Goal: Task Accomplishment & Management: Complete application form

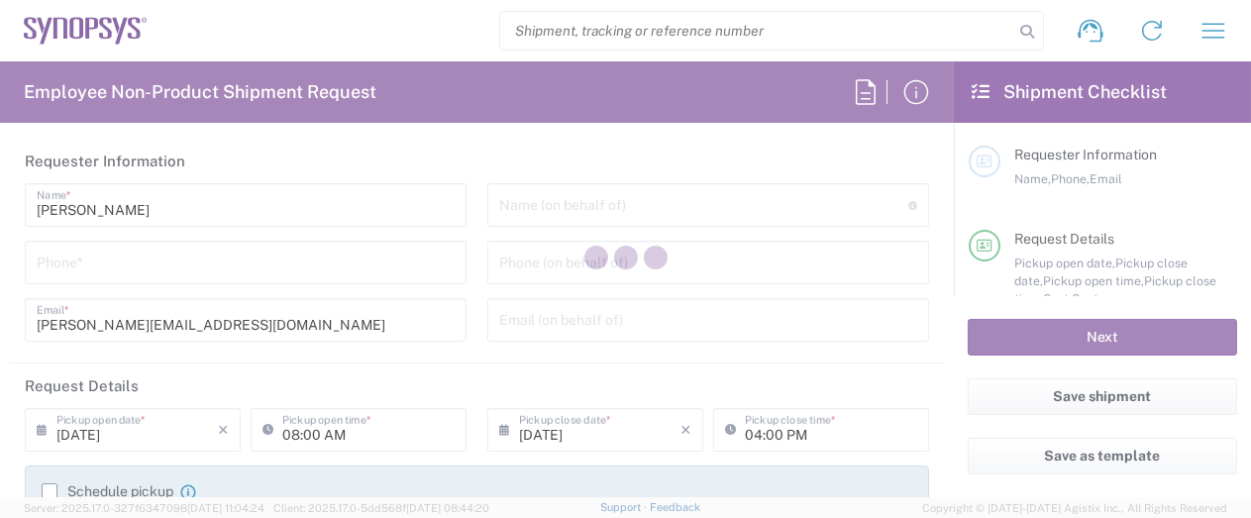
type input "Department"
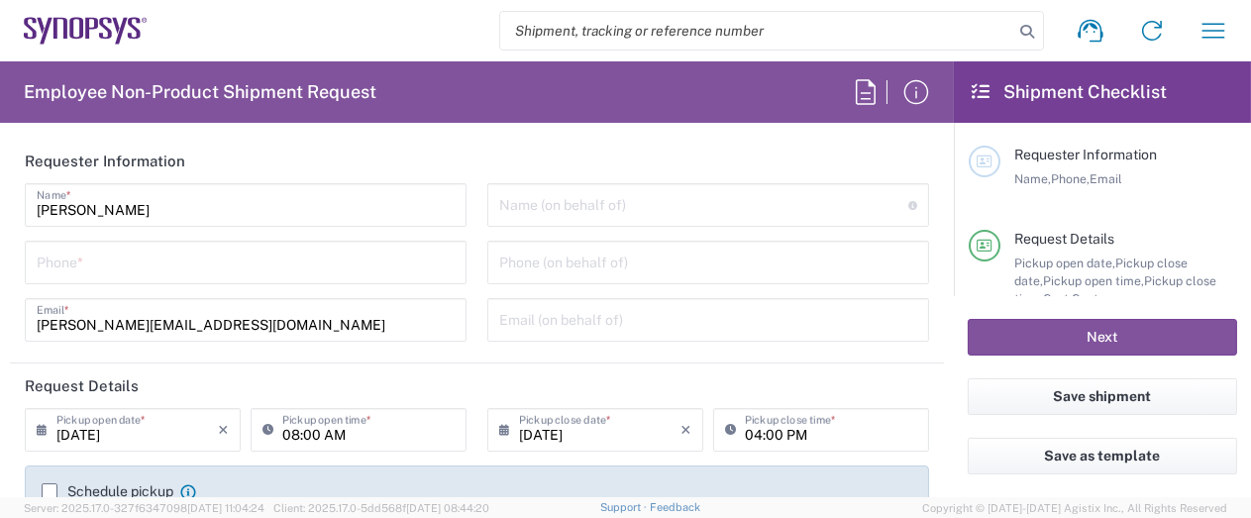
type input "US01, [GEOGRAPHIC_DATA]"
type input "[GEOGRAPHIC_DATA]"
type input "Delivered at Place"
type input "[US_STATE]"
type input "[GEOGRAPHIC_DATA]"
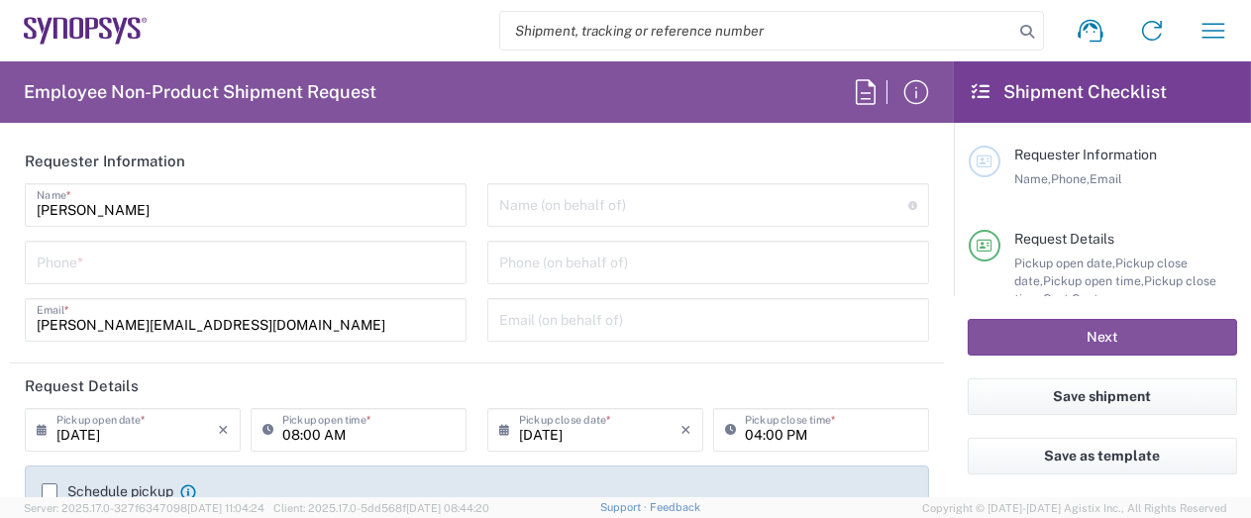
type input "Hillsboro US03"
click at [135, 259] on input "tel" at bounding box center [246, 261] width 418 height 35
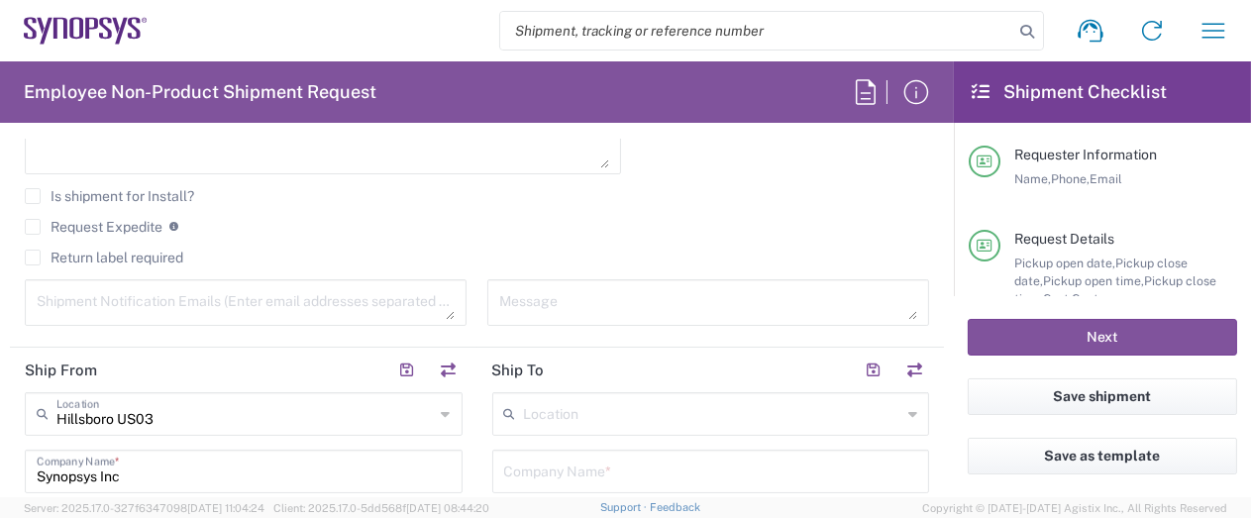
scroll to position [694, 0]
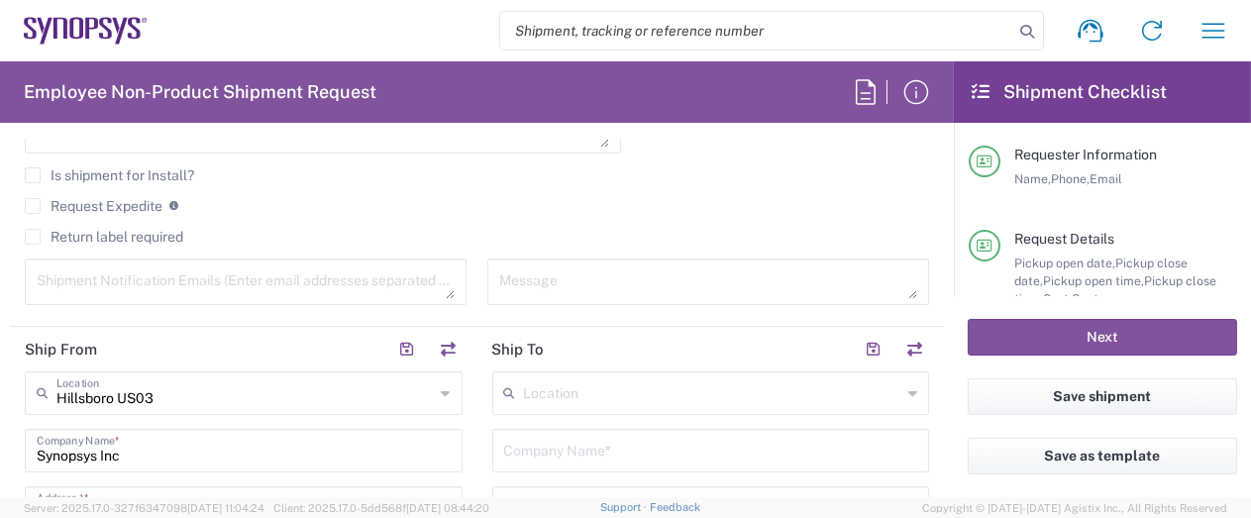
type input "9714203423"
click at [576, 382] on input "text" at bounding box center [713, 392] width 378 height 35
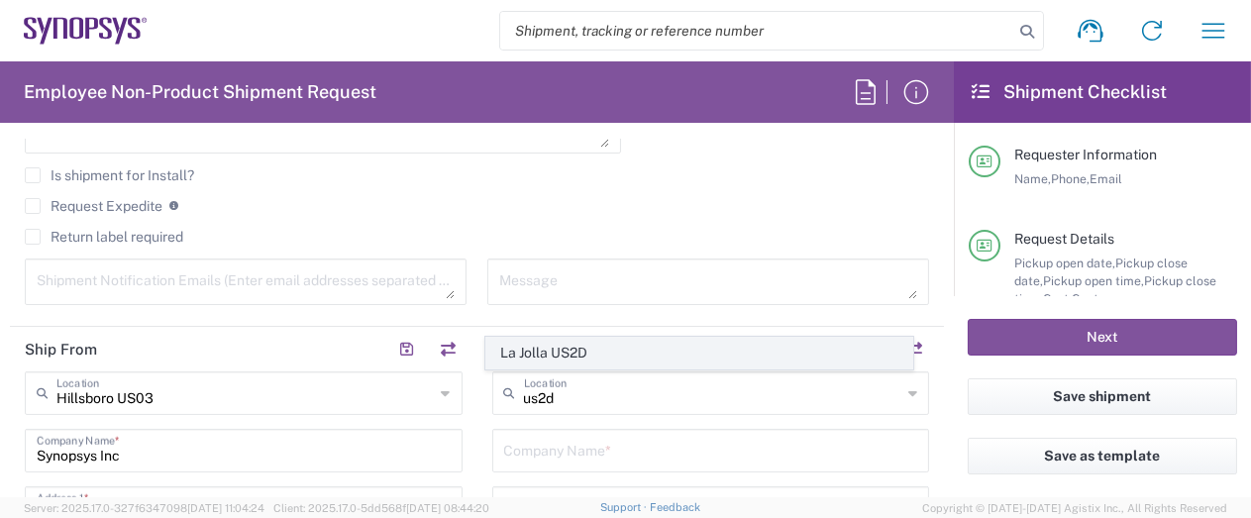
click at [560, 359] on span "La Jolla US2D" at bounding box center [699, 353] width 426 height 31
type input "La Jolla US2D"
type input "Synopsys Inc"
type input "[STREET_ADDRESS][PERSON_NAME]"
type input "La Jolla"
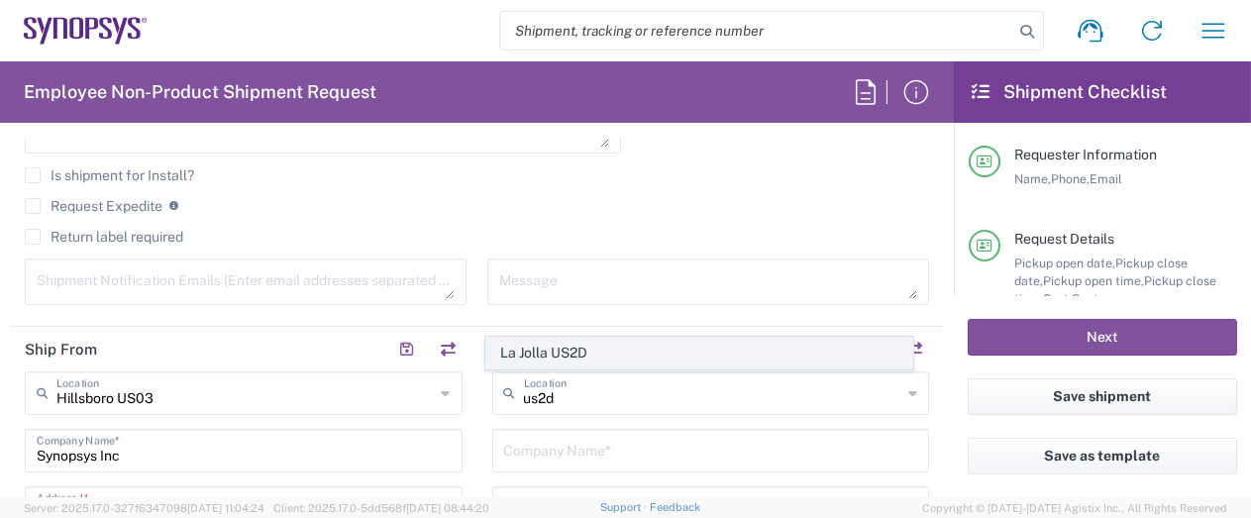
type input "[US_STATE]"
type input "92037"
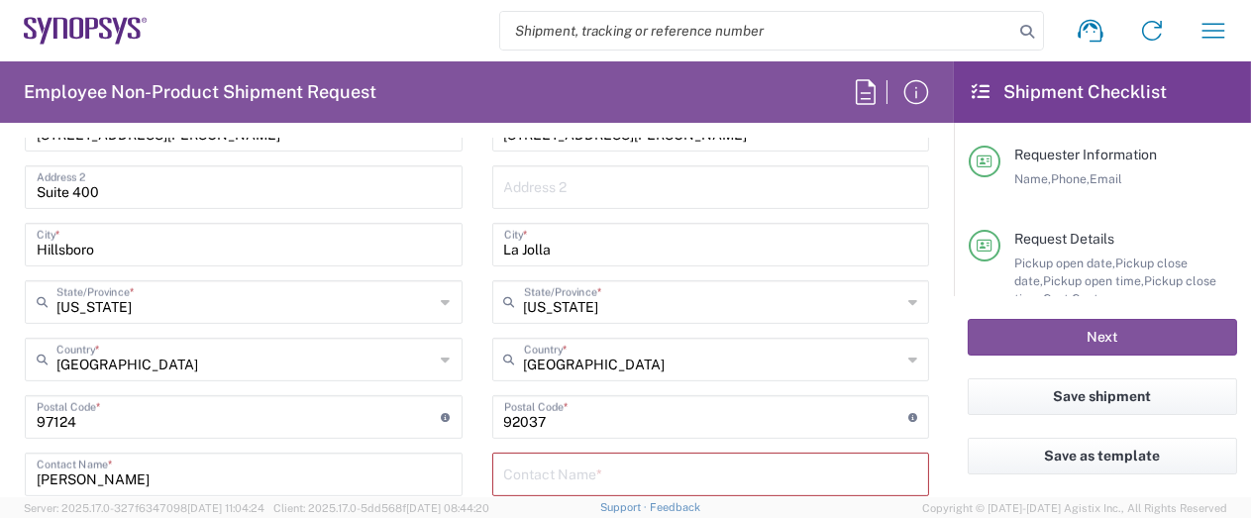
scroll to position [1090, 0]
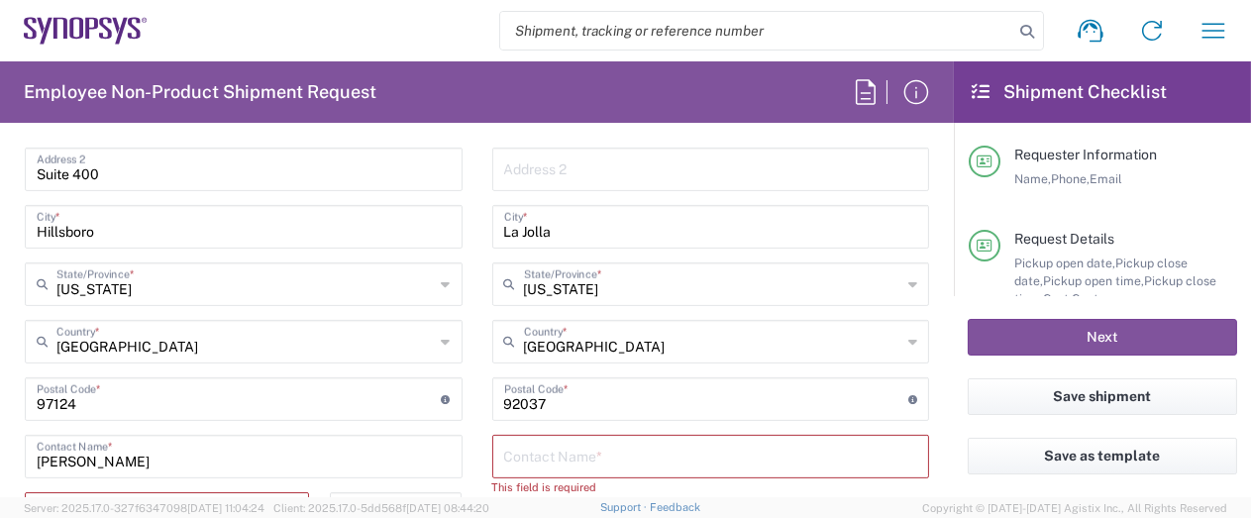
click at [617, 458] on input "text" at bounding box center [711, 455] width 414 height 35
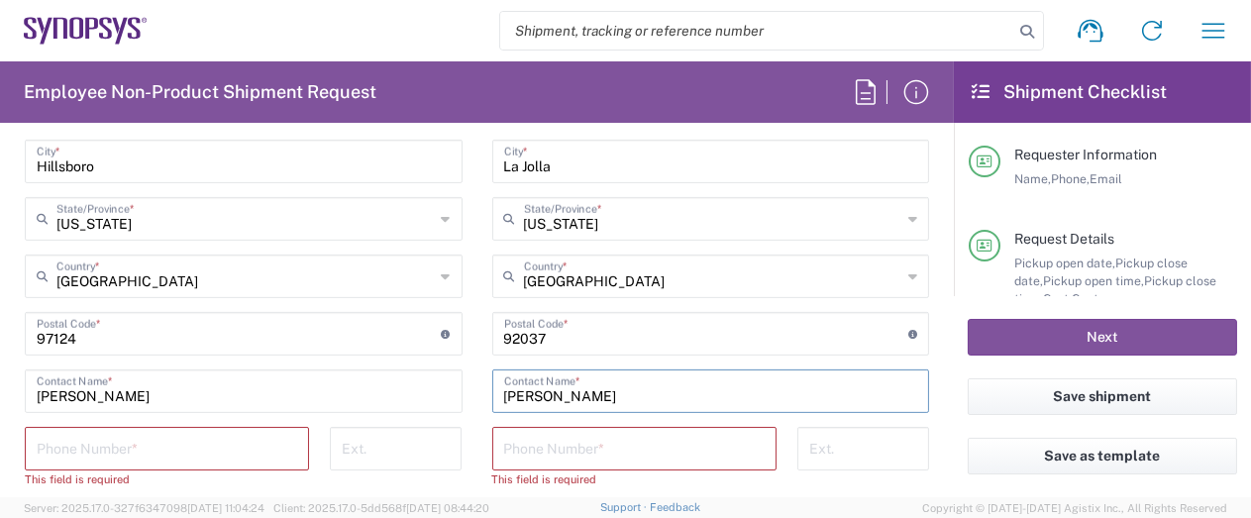
scroll to position [1189, 0]
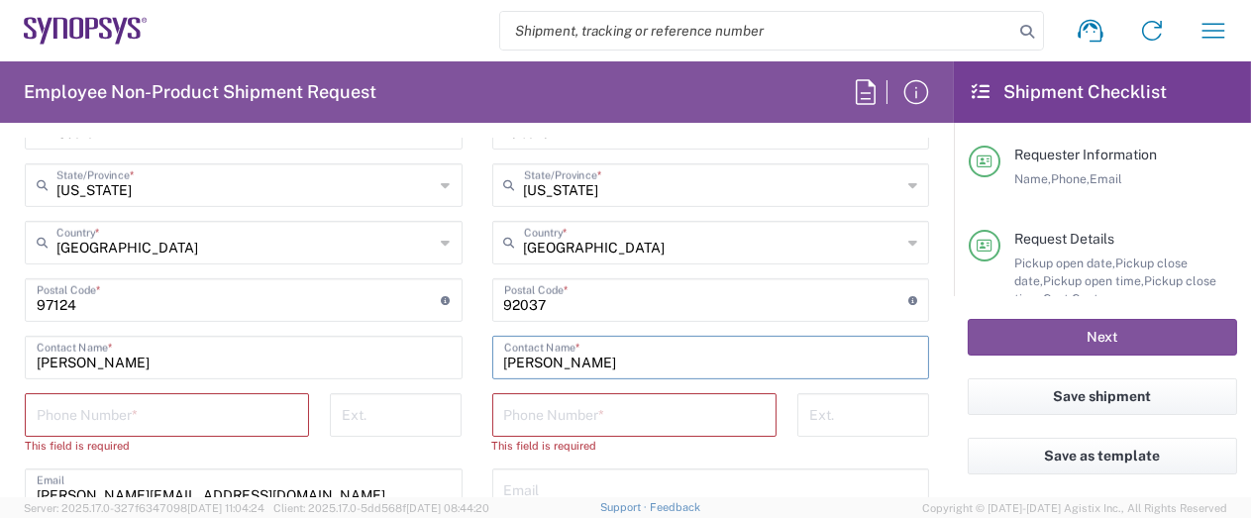
type input "[PERSON_NAME]"
click at [604, 417] on input "tel" at bounding box center [634, 413] width 261 height 35
type input "9714203423"
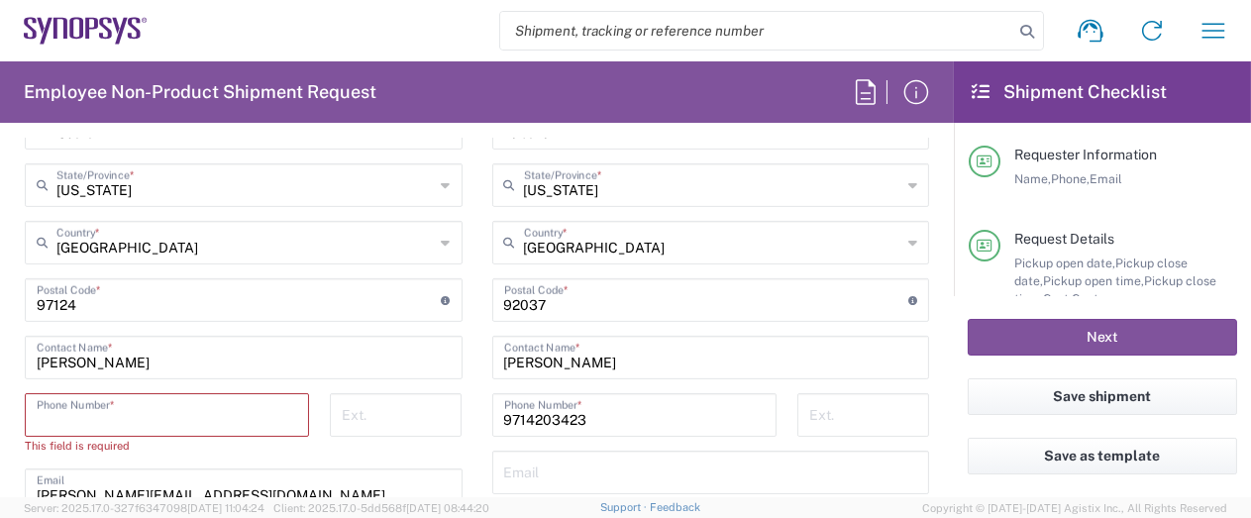
click at [229, 411] on input "tel" at bounding box center [167, 413] width 261 height 35
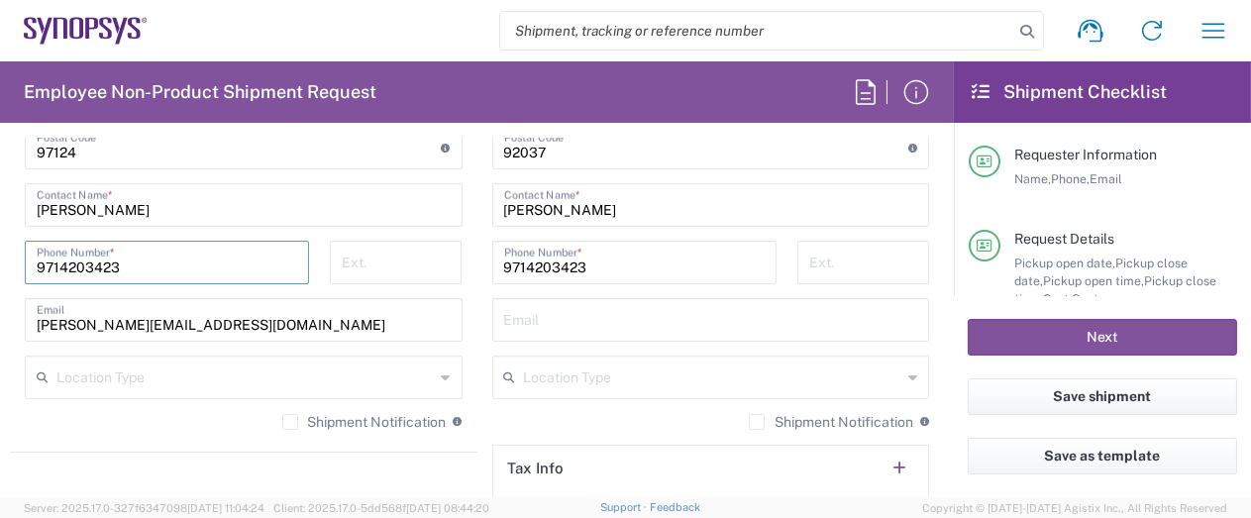
scroll to position [1387, 0]
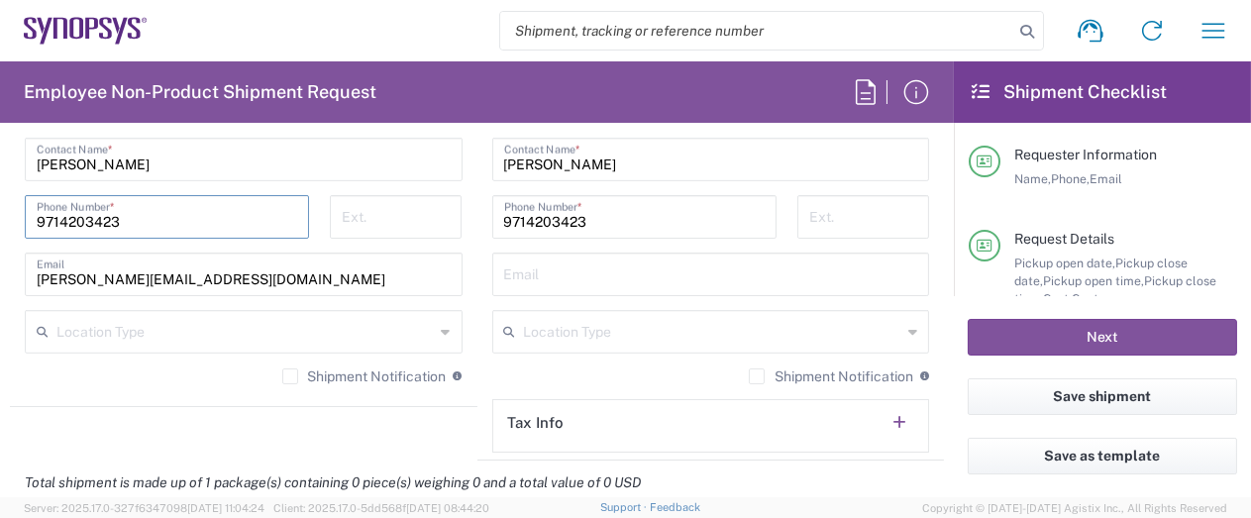
type input "9714203423"
click at [601, 335] on input "text" at bounding box center [713, 330] width 378 height 35
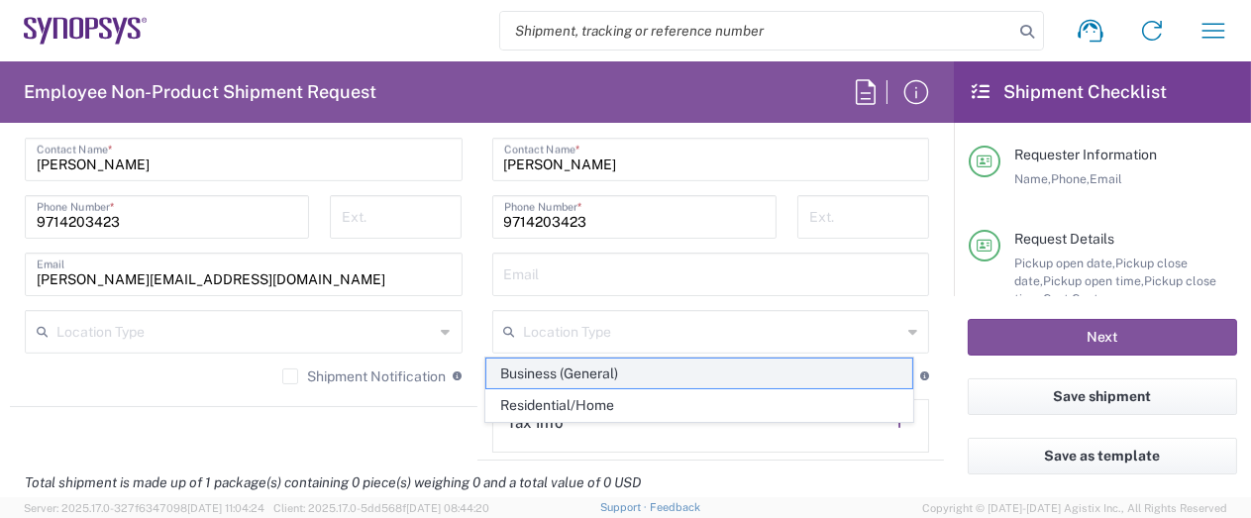
click at [598, 366] on span "Business (General)" at bounding box center [699, 374] width 426 height 31
type input "Business (General)"
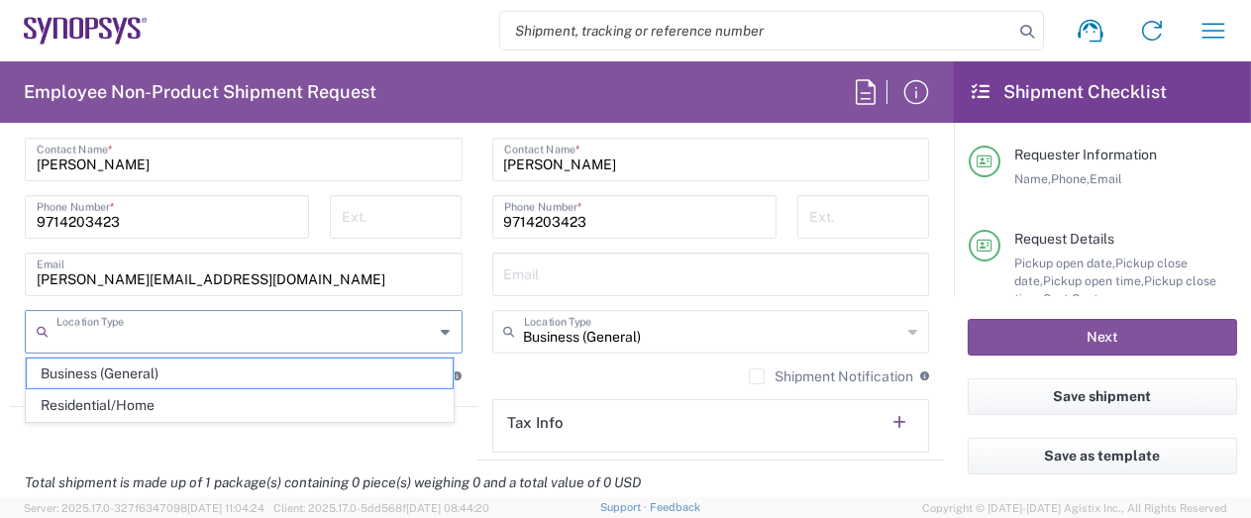
click at [329, 334] on input "text" at bounding box center [245, 330] width 378 height 35
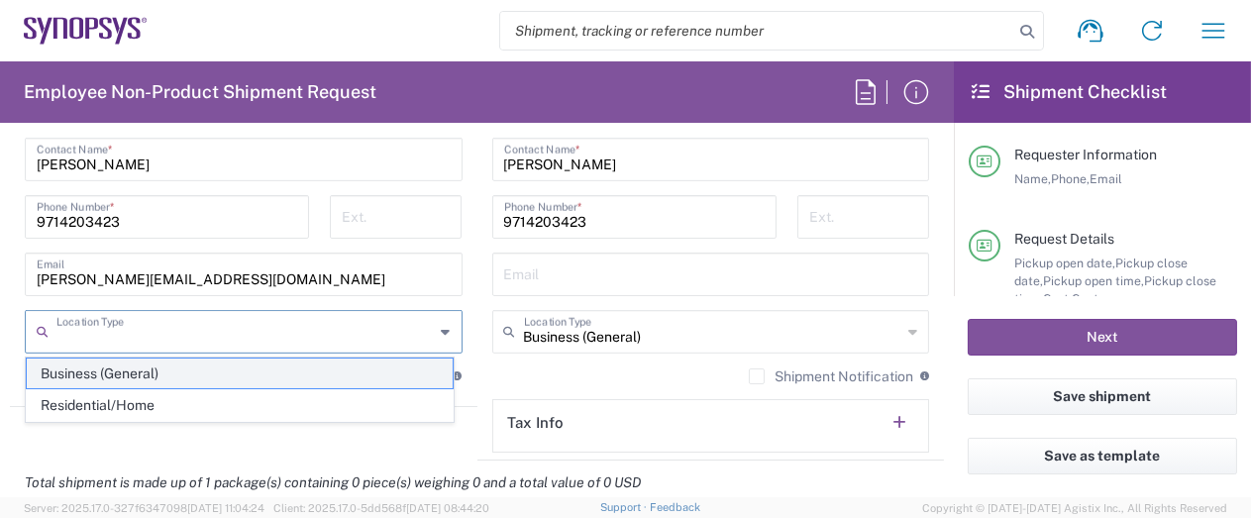
click at [300, 375] on span "Business (General)" at bounding box center [240, 374] width 426 height 31
type input "Business (General)"
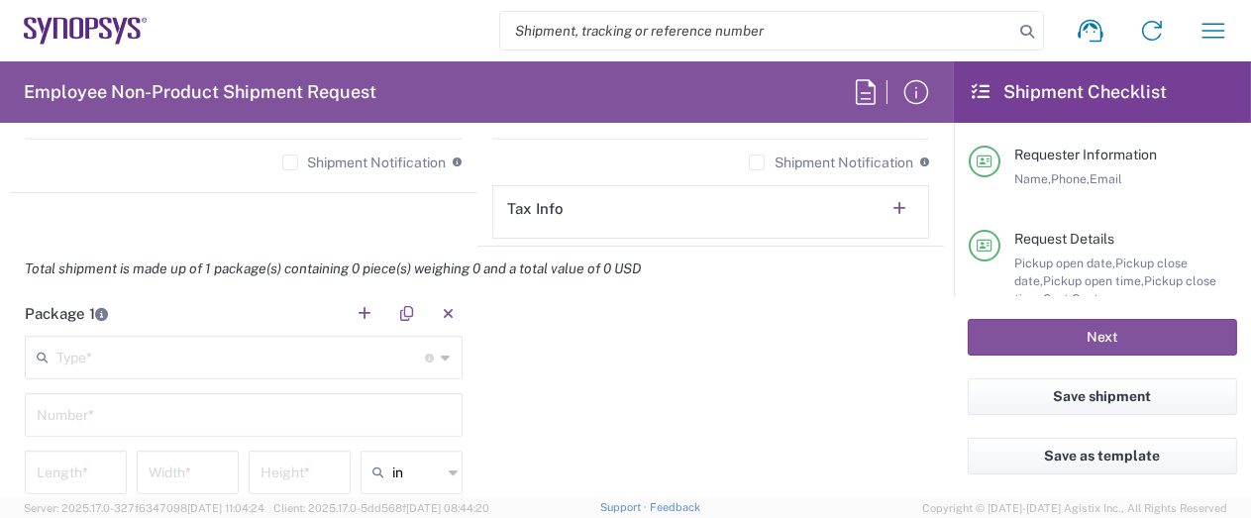
scroll to position [1684, 0]
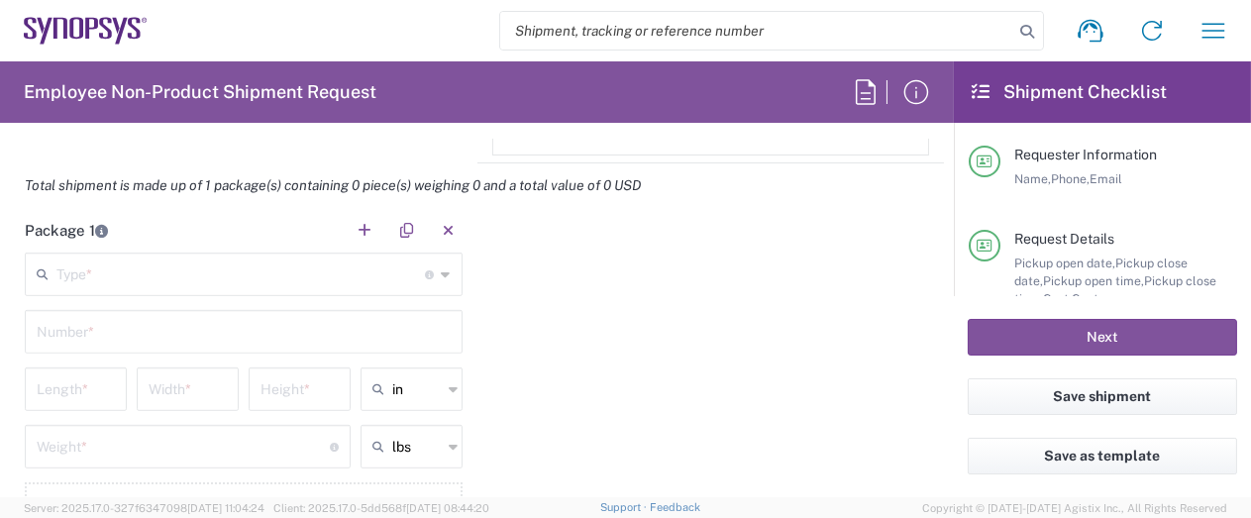
click at [272, 267] on input "text" at bounding box center [241, 273] width 370 height 35
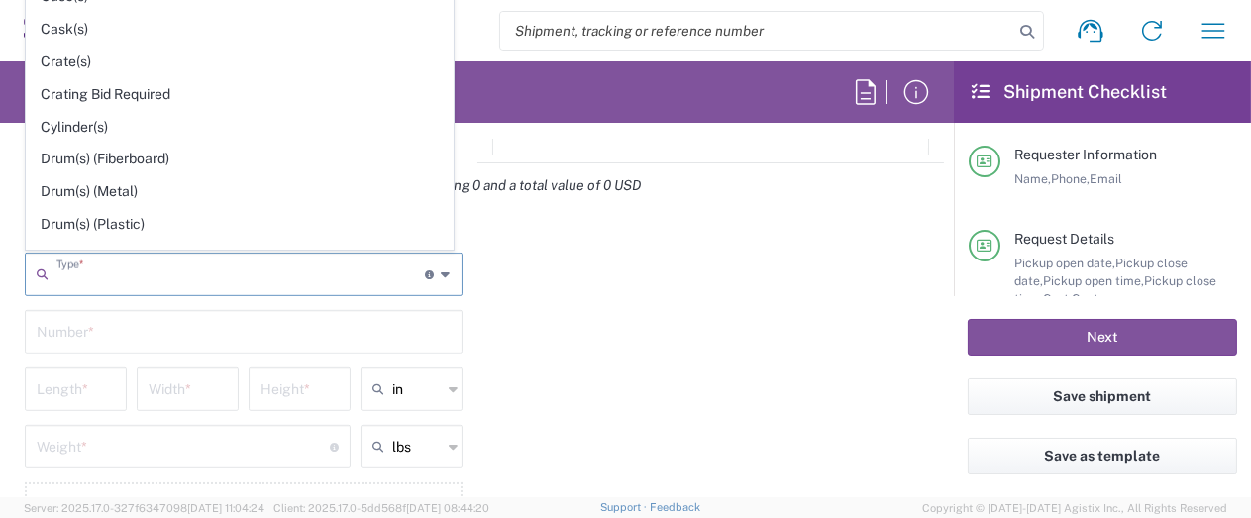
scroll to position [396, 0]
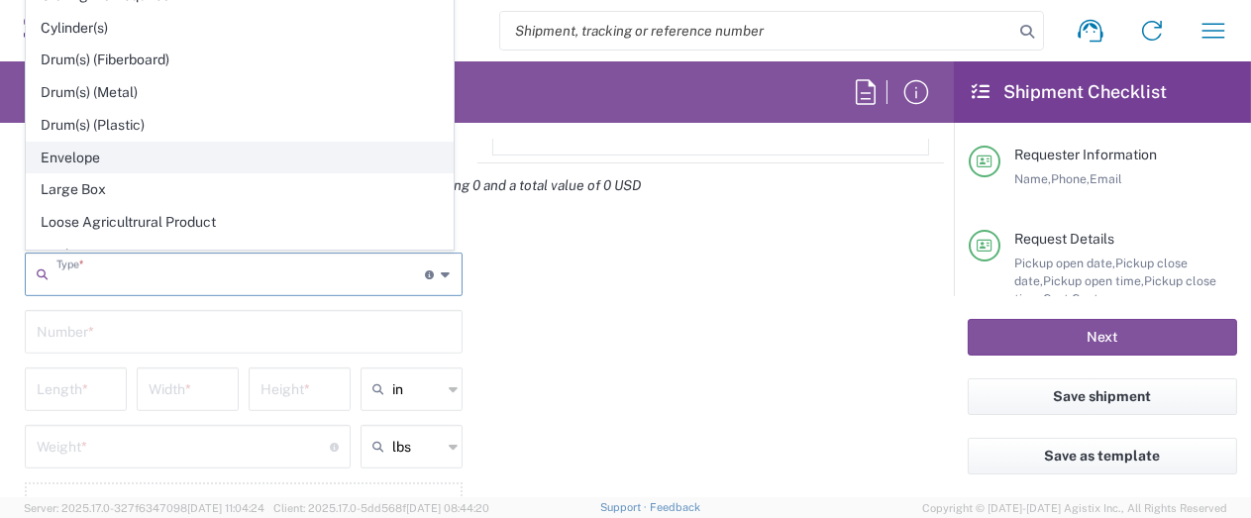
click at [72, 154] on span "Envelope" at bounding box center [240, 158] width 426 height 31
type input "Envelope"
type input "1"
type input "9.5"
type input "12.5"
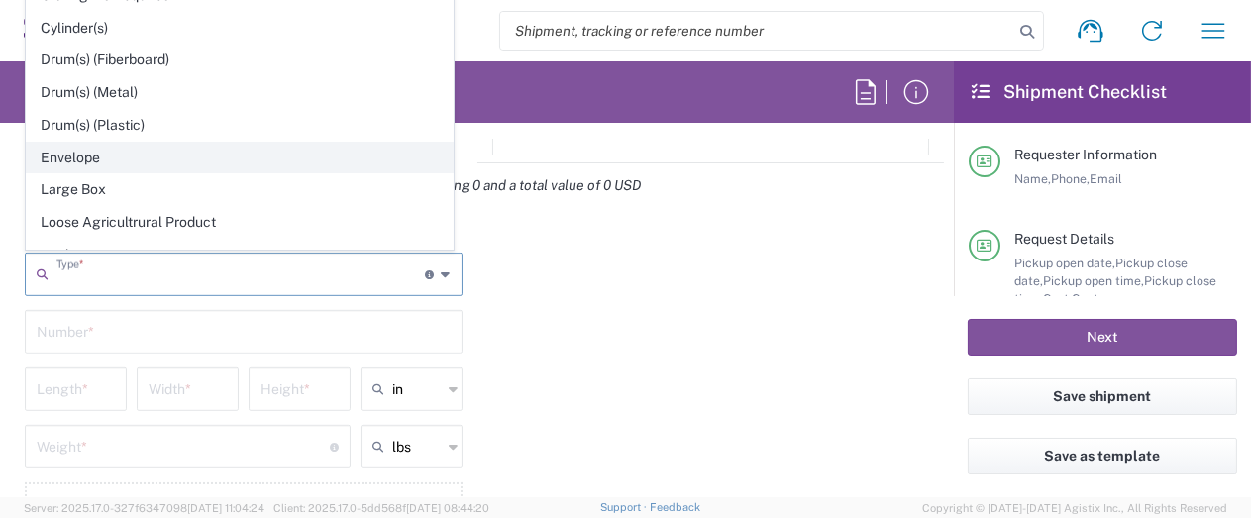
type input "0.25"
type input "1"
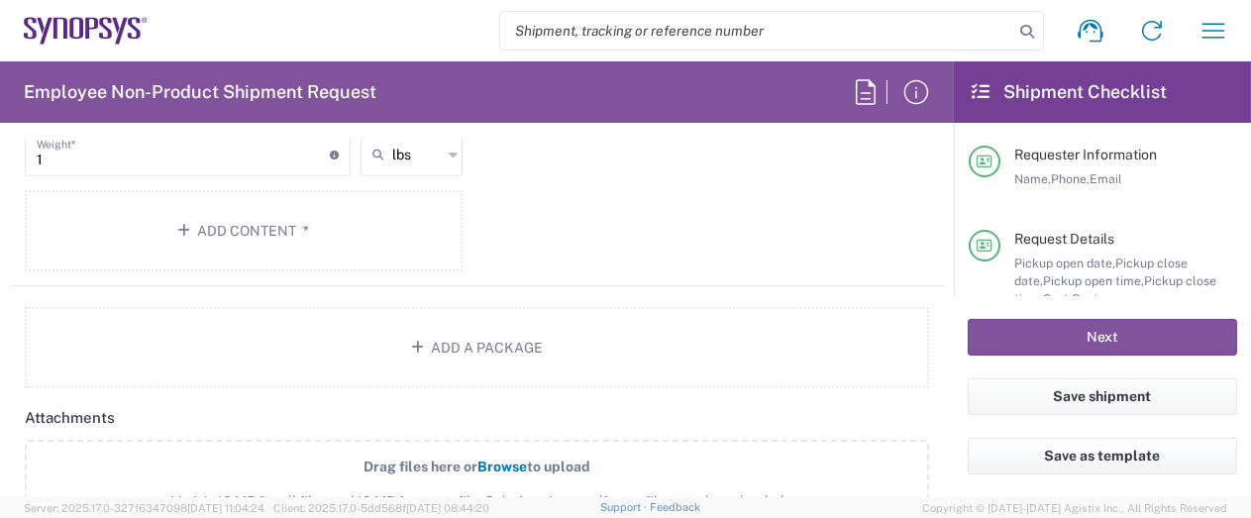
scroll to position [1982, 0]
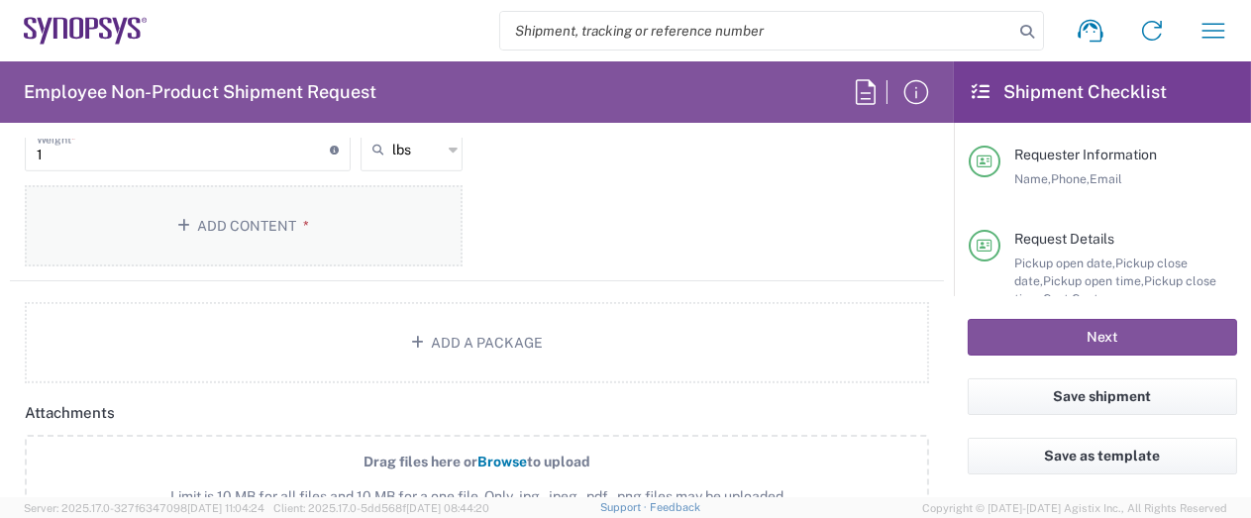
click at [239, 225] on button "Add Content *" at bounding box center [244, 225] width 438 height 81
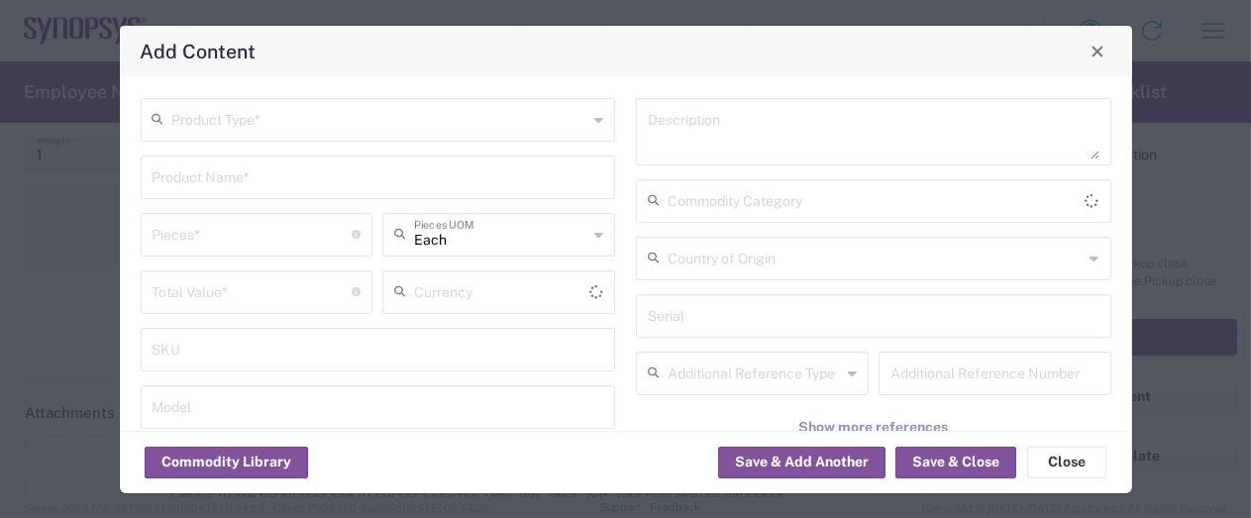
type input "US Dollar"
click at [289, 133] on input "text" at bounding box center [380, 118] width 416 height 35
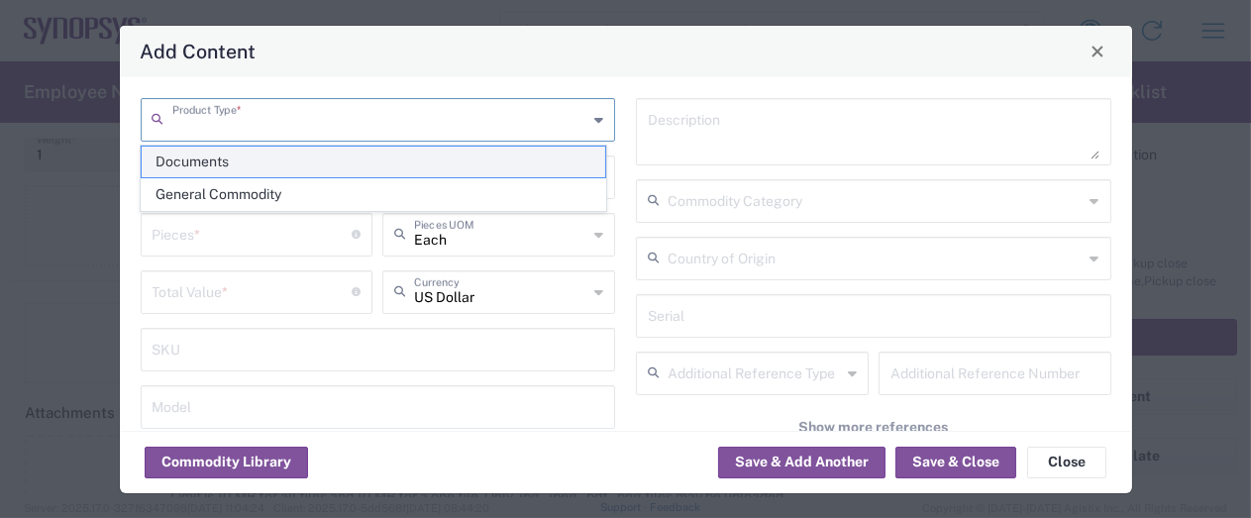
click at [257, 159] on span "Documents" at bounding box center [374, 162] width 464 height 31
type input "Documents"
type input "1"
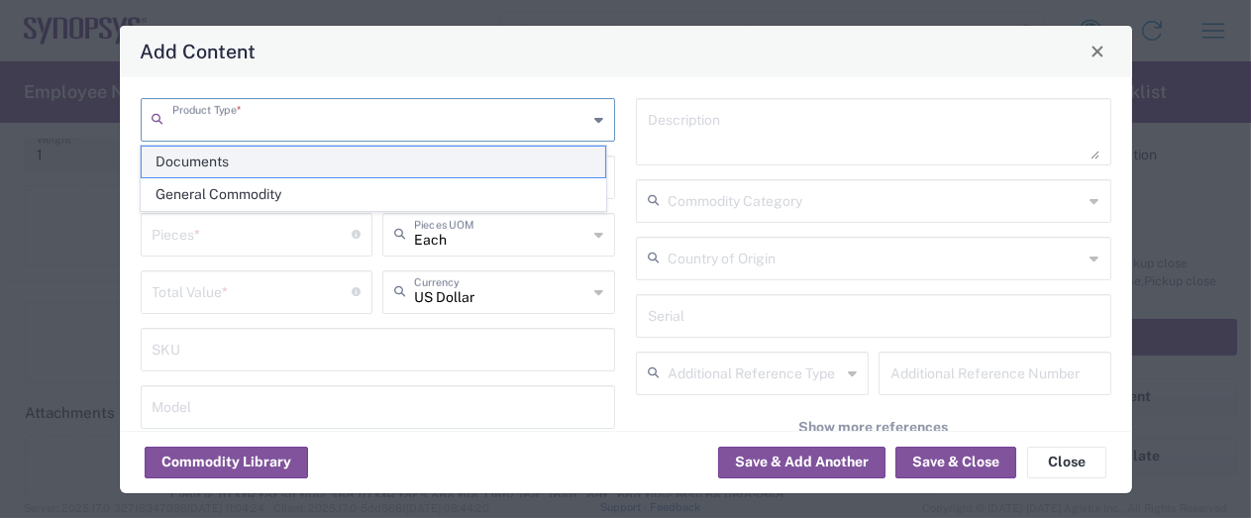
type textarea "Documents"
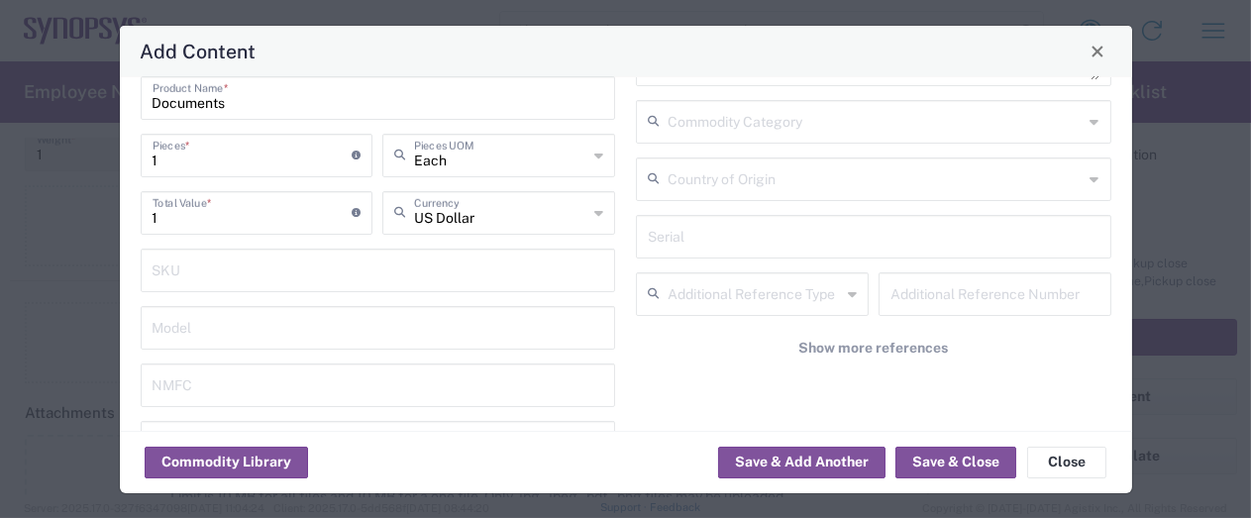
scroll to position [99, 0]
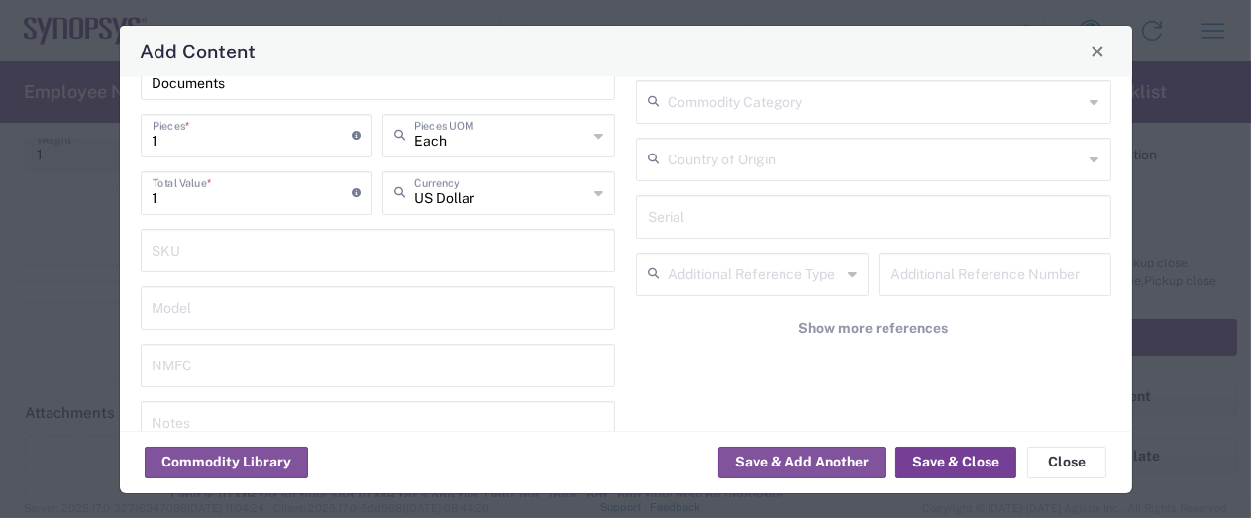
click at [928, 461] on button "Save & Close" at bounding box center [956, 463] width 121 height 32
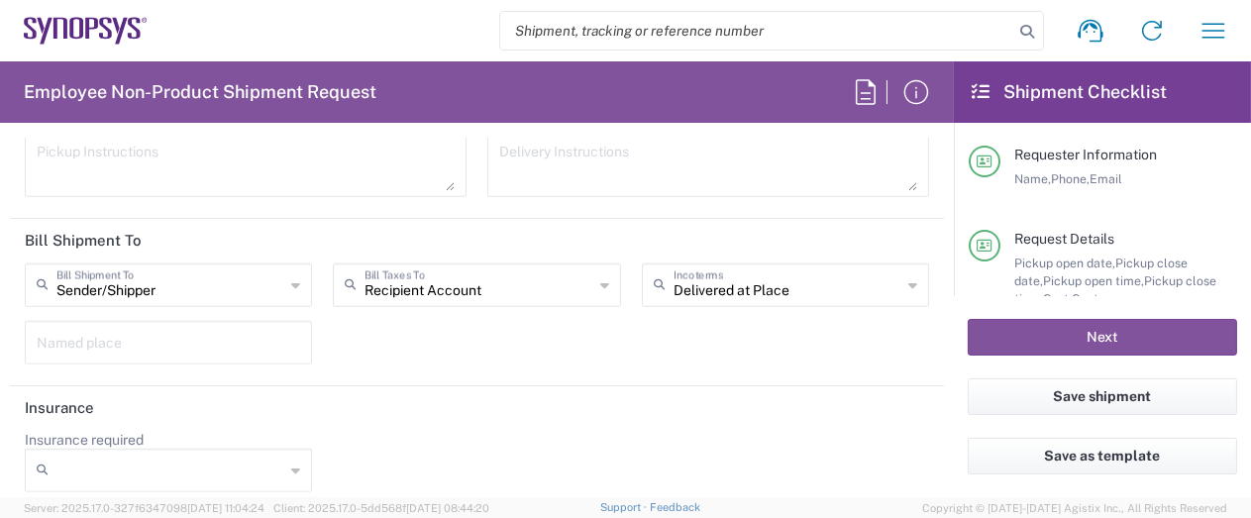
scroll to position [2737, 0]
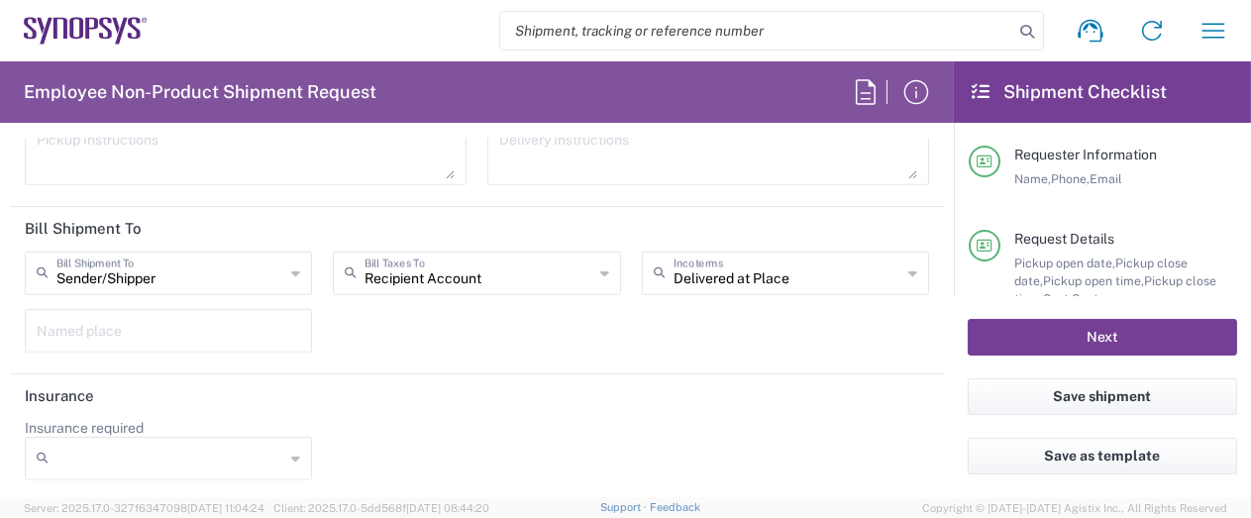
click at [1045, 333] on button "Next" at bounding box center [1102, 337] width 269 height 37
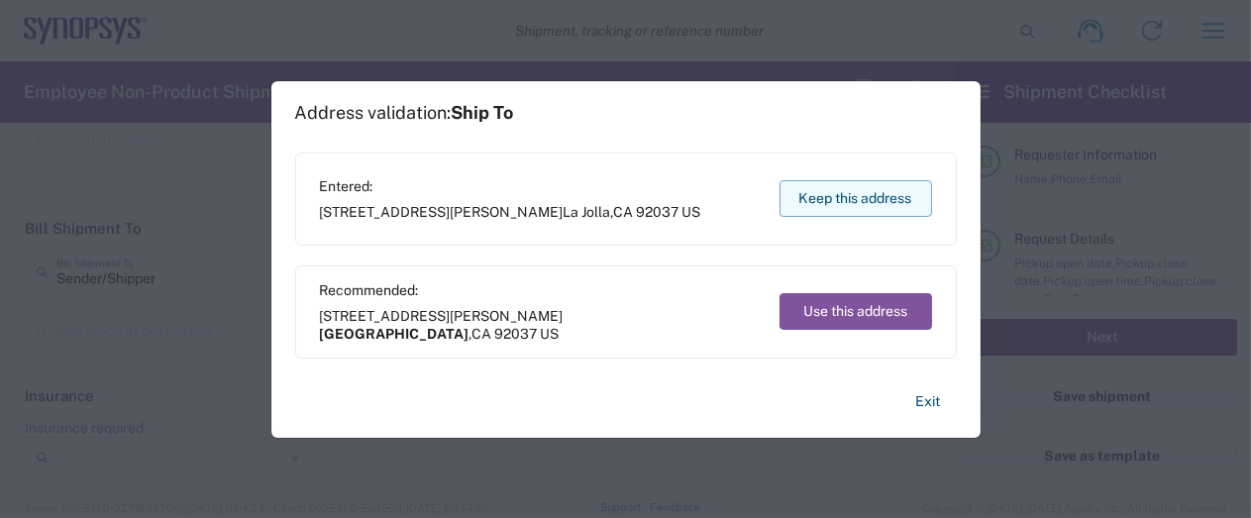
click at [844, 204] on button "Keep this address" at bounding box center [856, 198] width 153 height 37
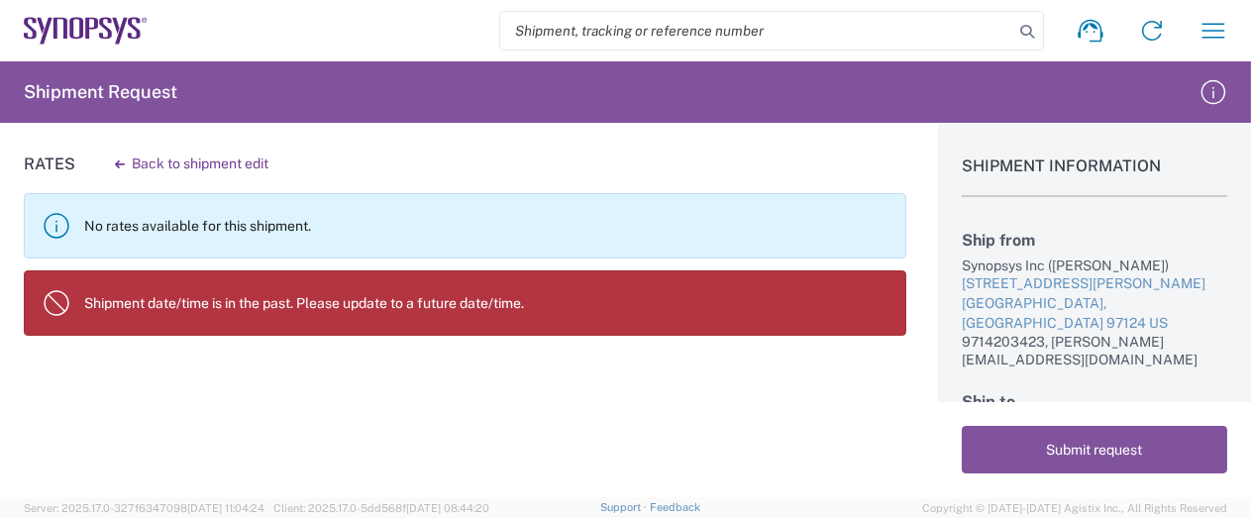
click at [479, 303] on p "Shipment date/time is in the past. Please update to a future date/time." at bounding box center [486, 303] width 805 height 18
click at [184, 160] on button "Back to shipment edit" at bounding box center [191, 164] width 185 height 35
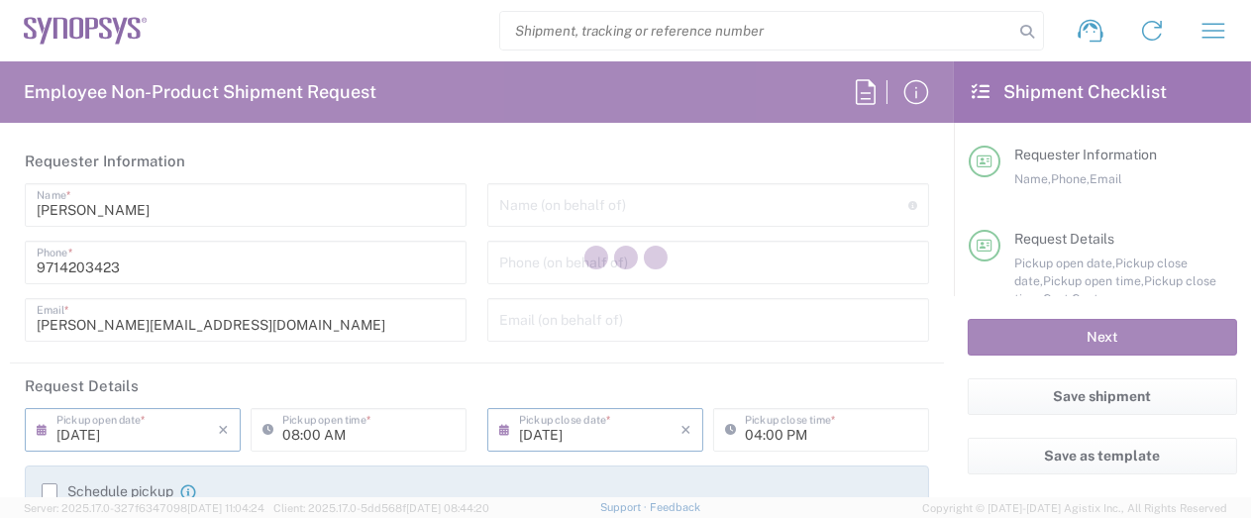
type input "[US_STATE]"
type input "Envelope"
type input "US01, [GEOGRAPHIC_DATA]"
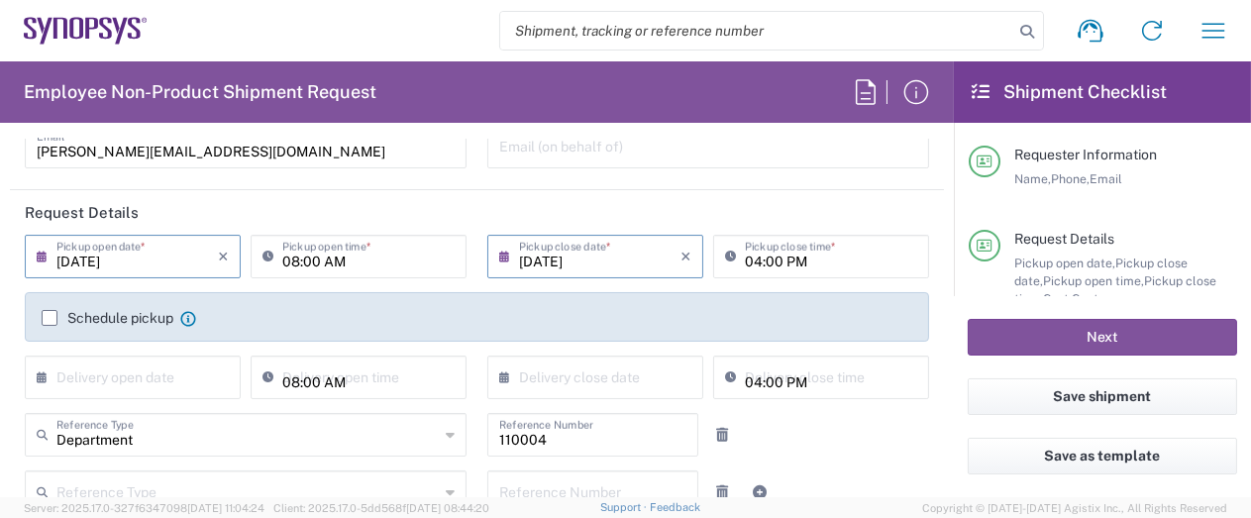
scroll to position [198, 0]
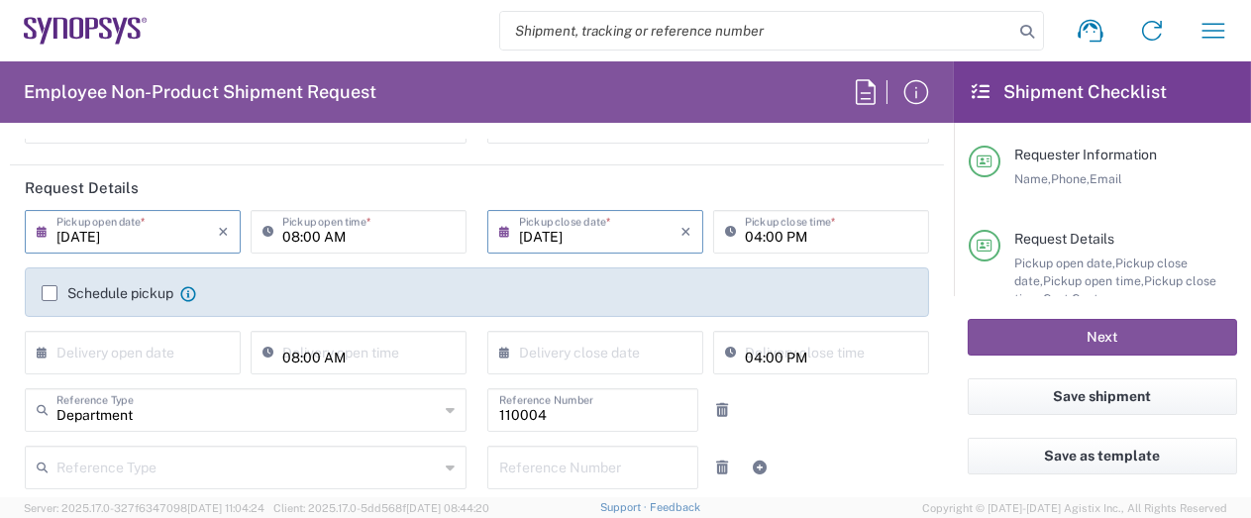
click at [172, 237] on input "[DATE]" at bounding box center [136, 230] width 161 height 35
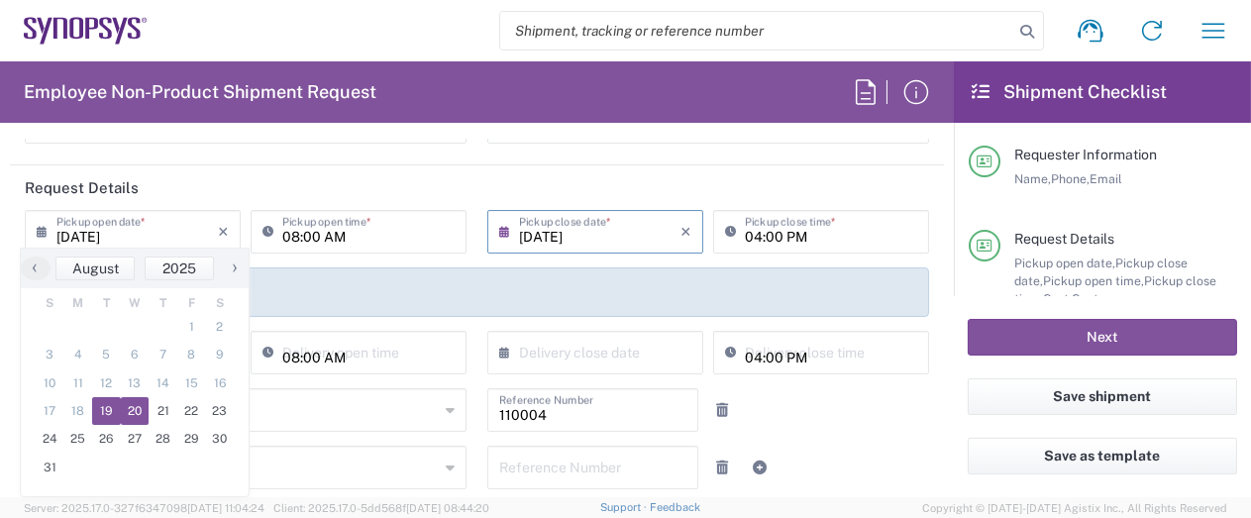
click at [135, 409] on span "20" at bounding box center [135, 411] width 29 height 28
type input "[DATE]"
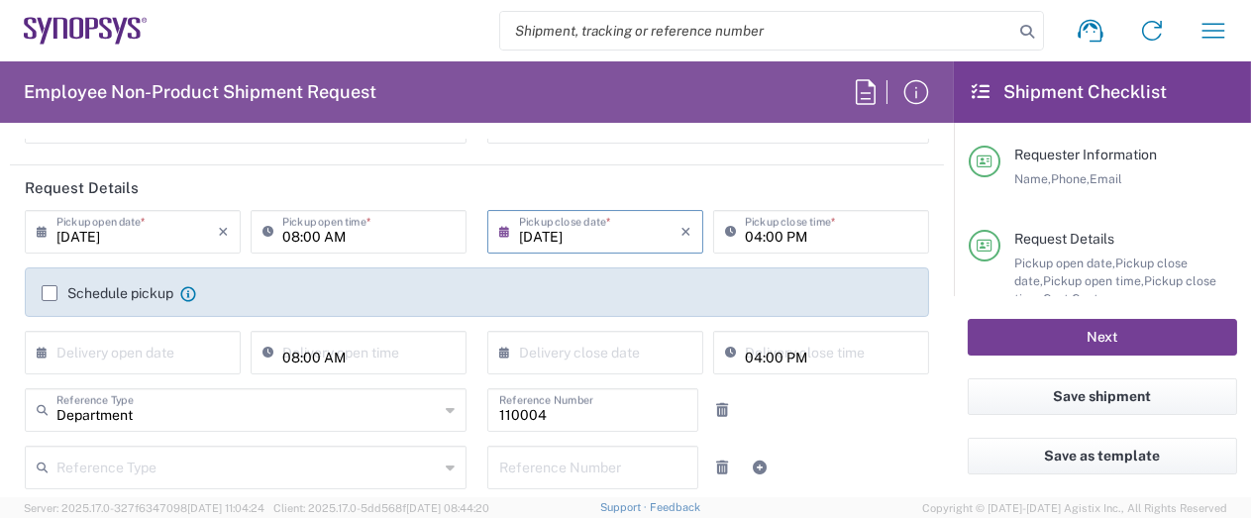
click at [1074, 347] on button "Next" at bounding box center [1102, 337] width 269 height 37
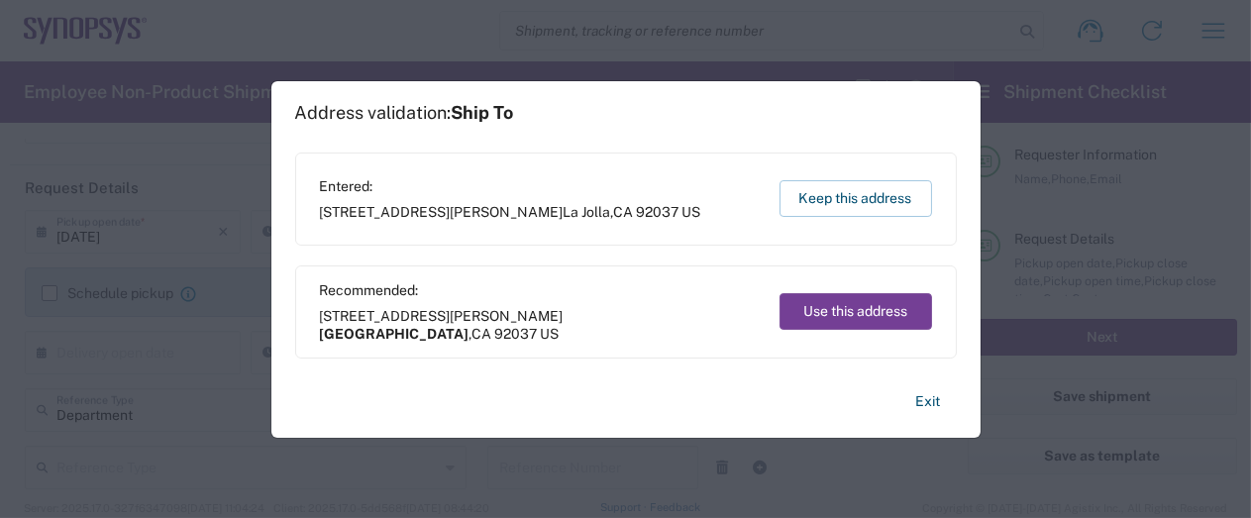
click at [825, 323] on button "Use this address" at bounding box center [856, 311] width 153 height 37
type input "[GEOGRAPHIC_DATA]"
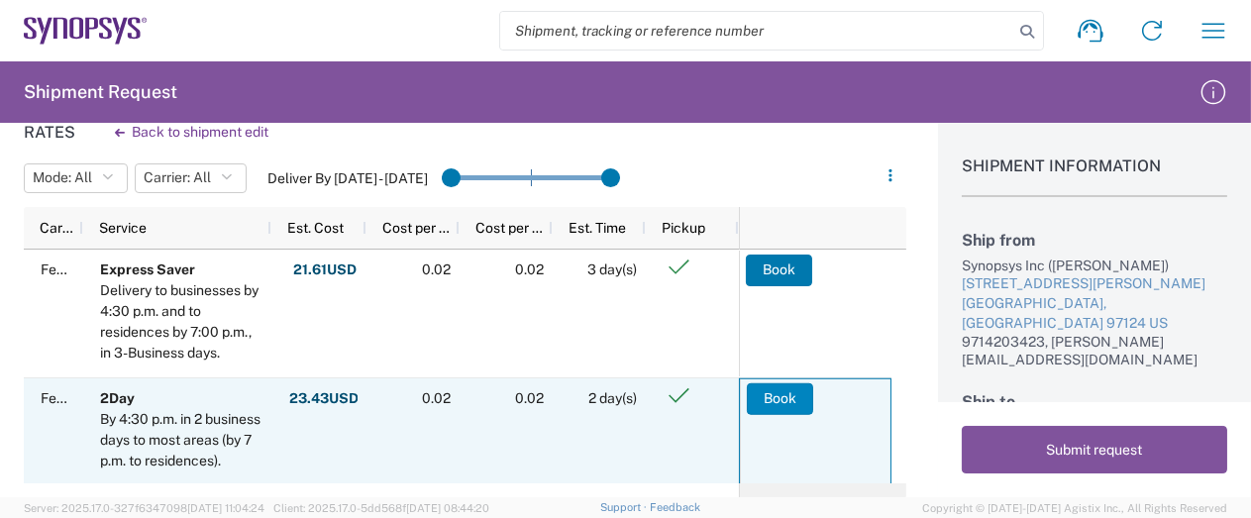
click at [768, 405] on button "Book" at bounding box center [780, 398] width 66 height 32
